Goal: Information Seeking & Learning: Find specific fact

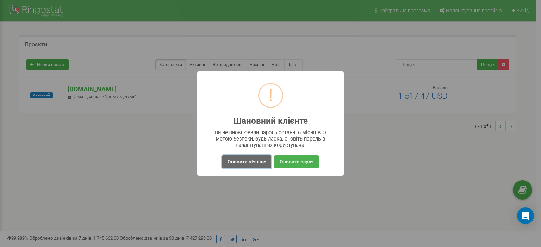
click at [253, 163] on button "Оновити пізніше" at bounding box center [246, 162] width 49 height 13
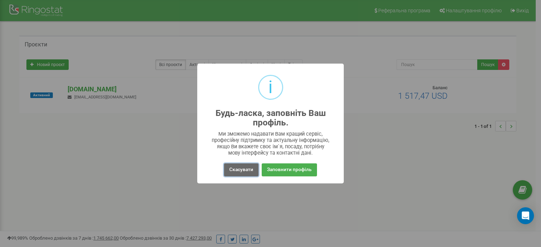
click at [241, 173] on button "Скасувати" at bounding box center [241, 170] width 35 height 13
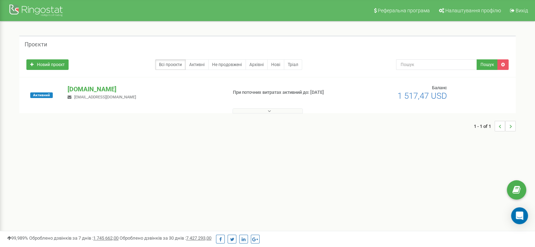
click at [82, 94] on div "ulf.ua a.biletska@ulf.ua" at bounding box center [144, 92] width 164 height 15
click at [78, 88] on p "[DOMAIN_NAME]" at bounding box center [145, 89] width 154 height 9
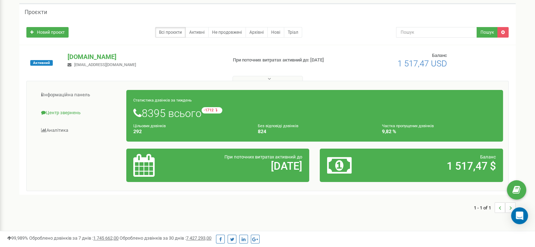
scroll to position [35, 0]
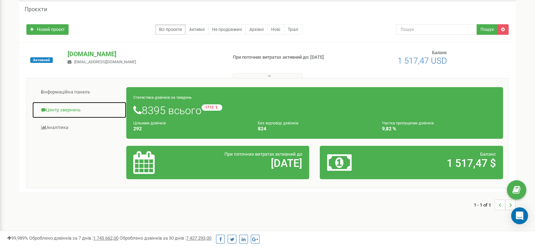
click at [64, 109] on link "Центр звернень" at bounding box center [79, 110] width 95 height 17
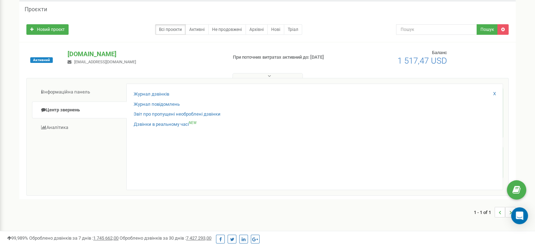
click at [147, 89] on div "Журнал дзвінків Журнал повідомлень Звіт про пропущені необроблені дзвінки Дзвін…" at bounding box center [314, 137] width 377 height 107
click at [147, 90] on div "Журнал дзвінків Журнал повідомлень Звіт про пропущені необроблені дзвінки Дзвін…" at bounding box center [314, 137] width 377 height 107
click at [148, 94] on link "Журнал дзвінків" at bounding box center [152, 94] width 36 height 7
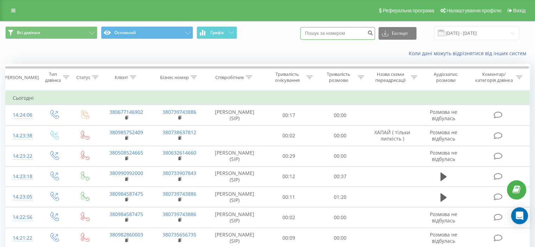
click at [332, 33] on input at bounding box center [338, 33] width 75 height 13
click at [283, 33] on div "Всі дзвінки Основний Графік Експорт .csv .xls .xlsx 23.08.2025 - 23.09.2025" at bounding box center [267, 33] width 525 height 14
paste input "380958831441"
type input "380958831441"
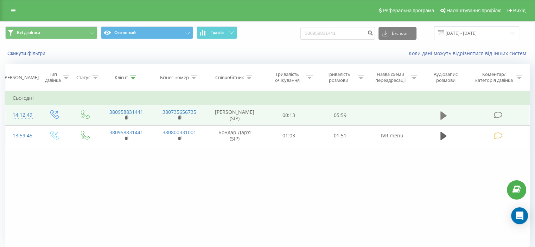
click at [443, 117] on icon at bounding box center [444, 116] width 6 height 8
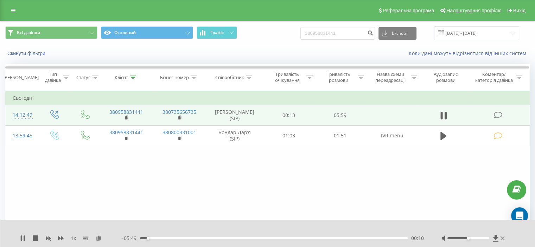
click at [184, 239] on div "00:10" at bounding box center [274, 239] width 268 height 2
click at [270, 240] on div "- 04:58 01:01 01:01" at bounding box center [273, 238] width 302 height 7
click at [270, 239] on div "01:01" at bounding box center [274, 239] width 268 height 2
click at [24, 238] on icon at bounding box center [24, 239] width 1 height 6
